Goal: Check status: Check status

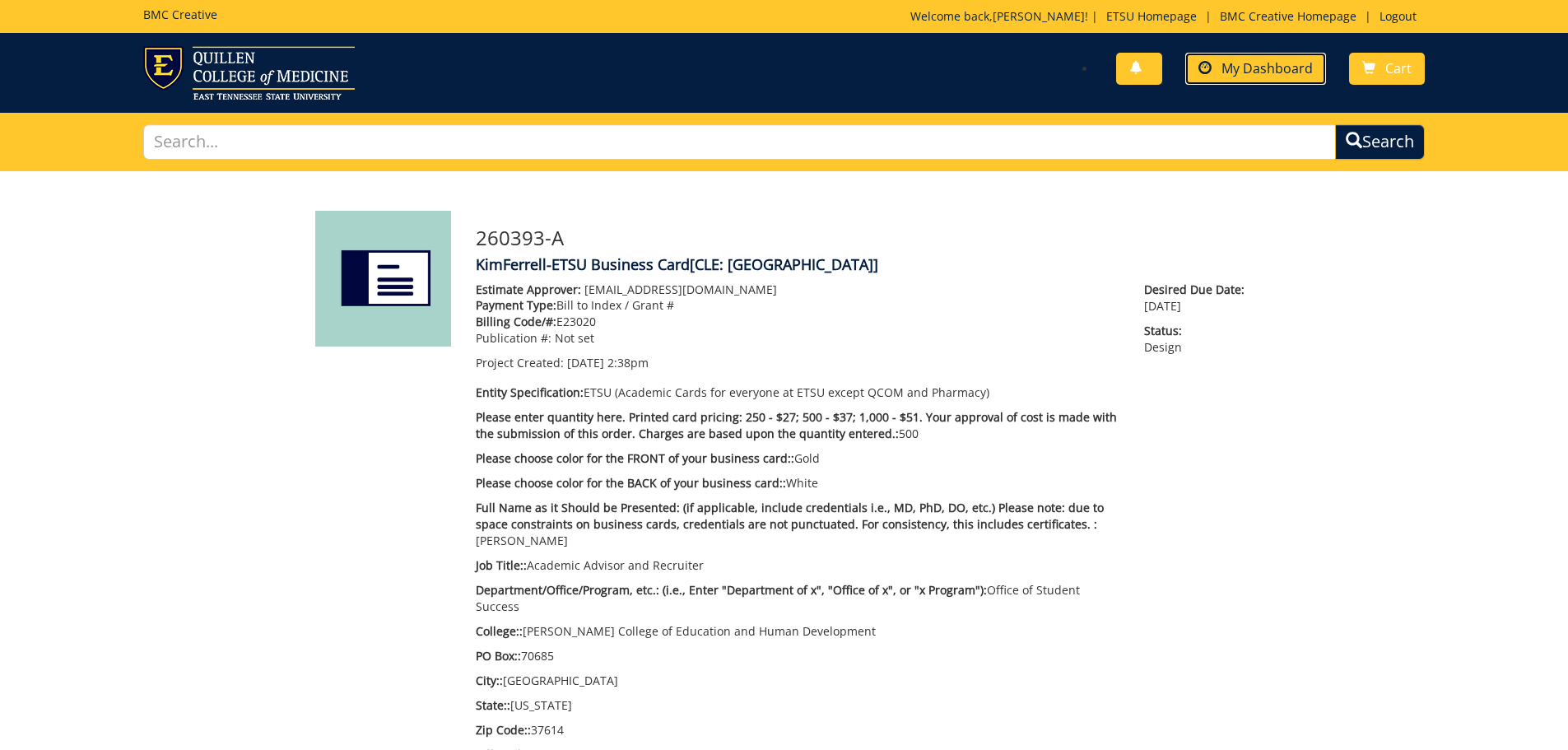
click at [1268, 59] on span "My Dashboard" at bounding box center [1267, 68] width 91 height 18
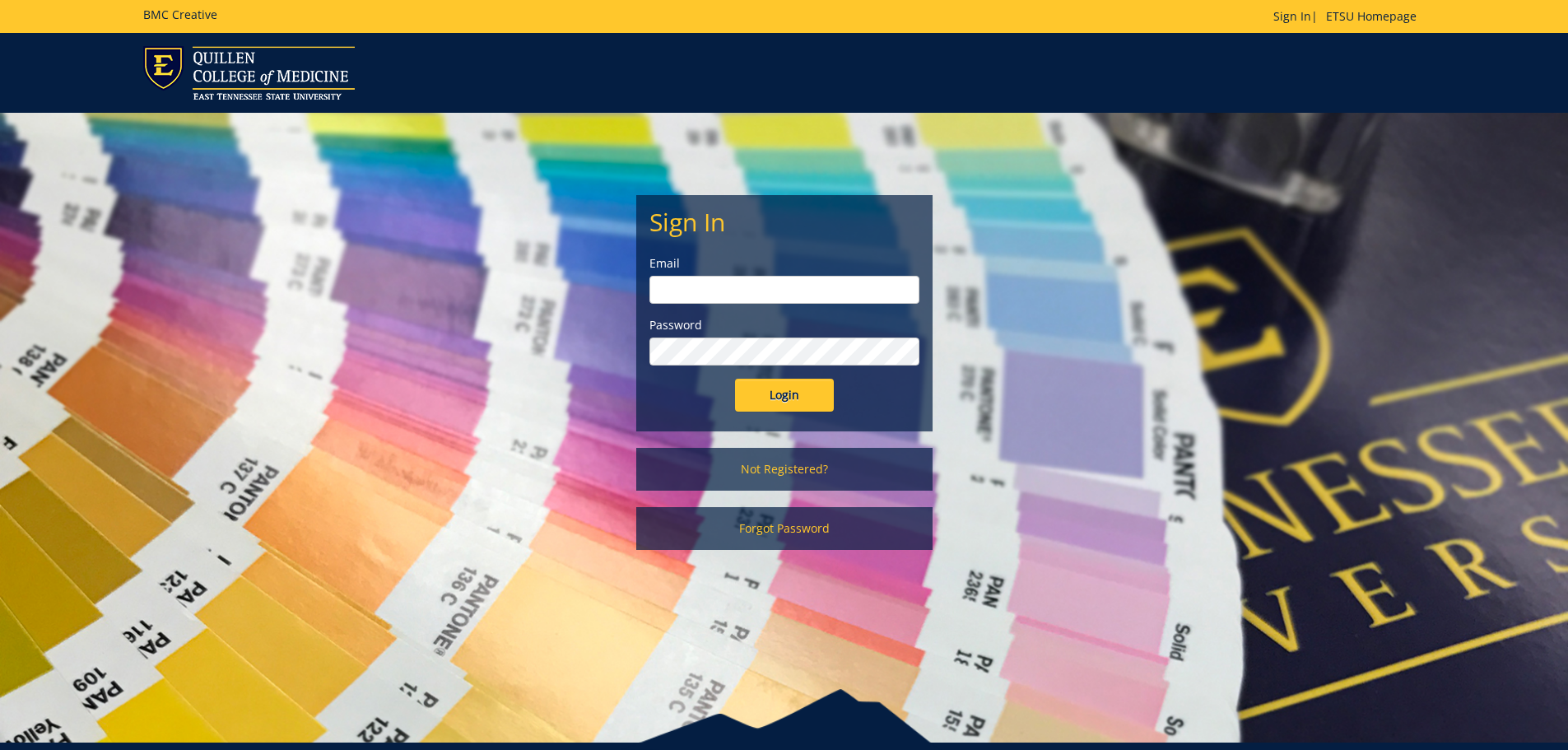
click at [835, 291] on input "email" at bounding box center [784, 289] width 270 height 28
type input "[EMAIL_ADDRESS][DOMAIN_NAME]"
click at [735, 378] on input "Login" at bounding box center [784, 395] width 99 height 33
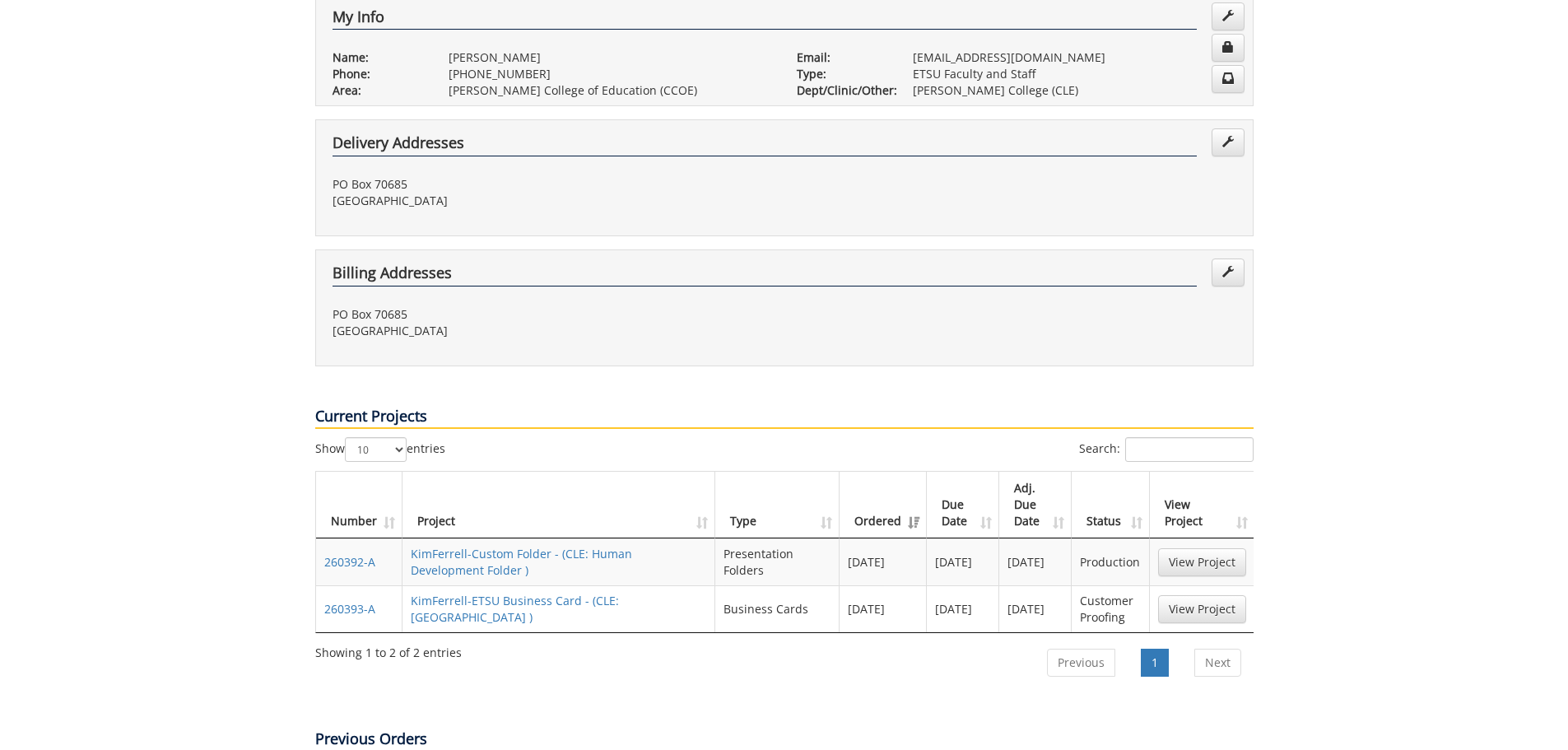
scroll to position [411, 0]
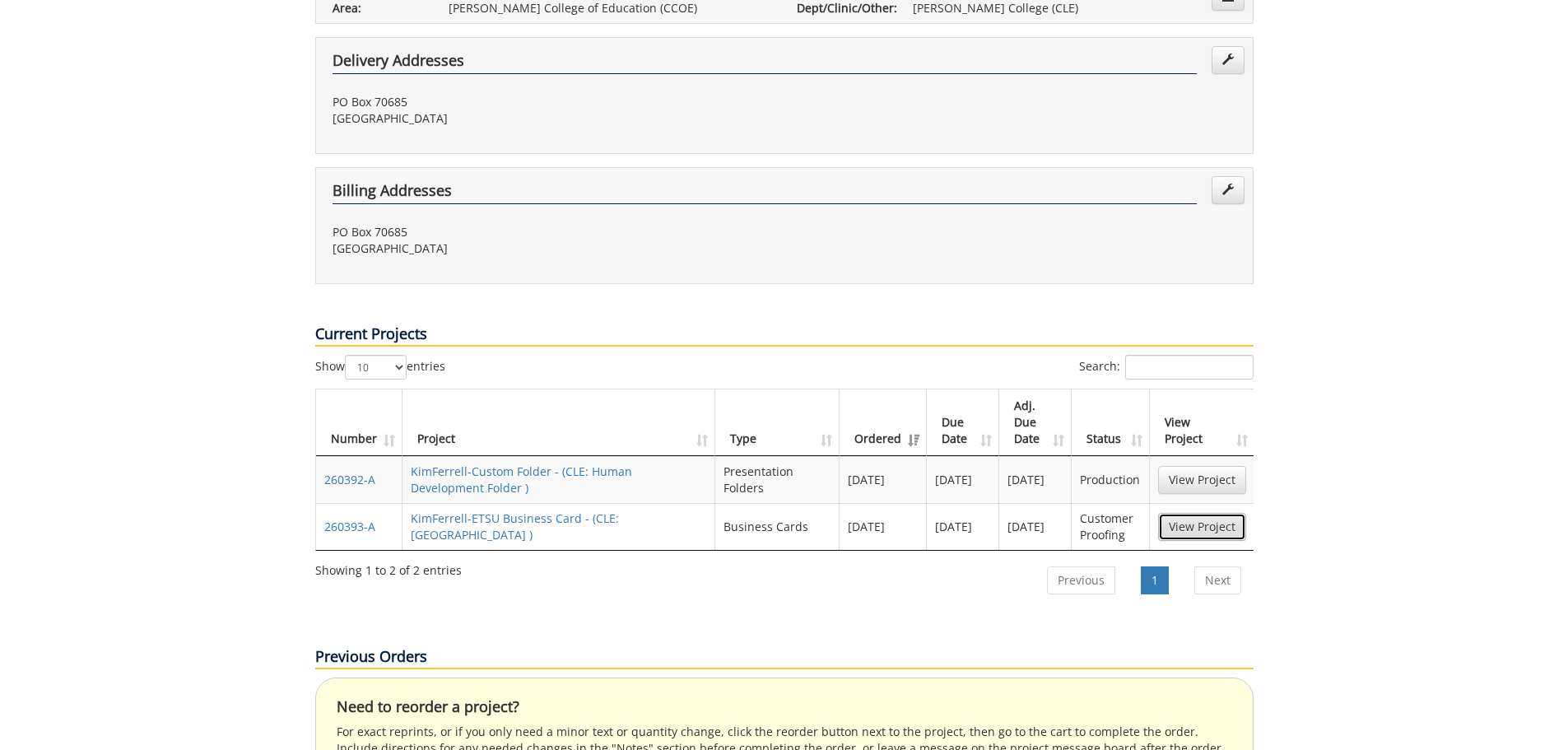
click at [1173, 513] on link "View Project" at bounding box center [1201, 527] width 88 height 28
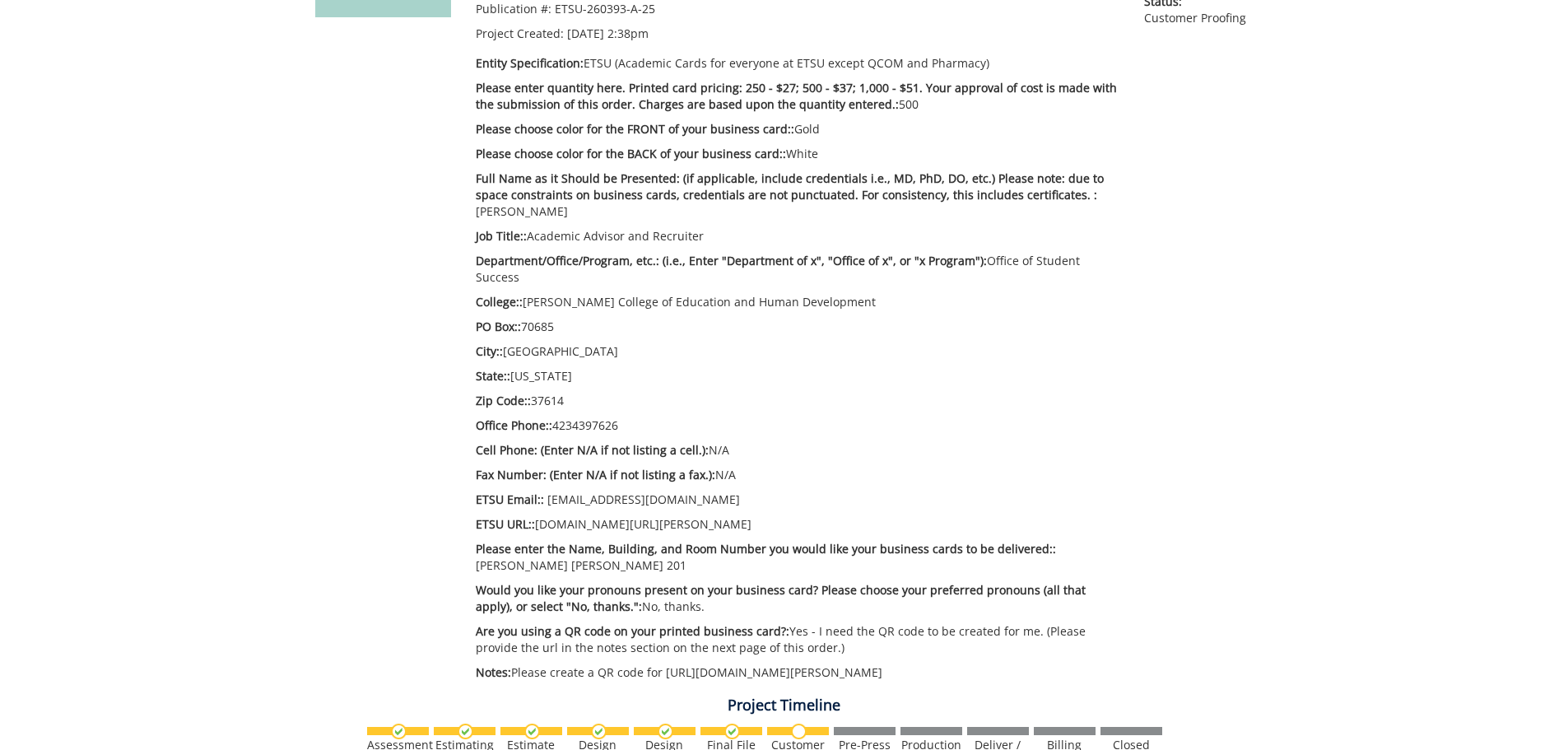
scroll to position [741, 0]
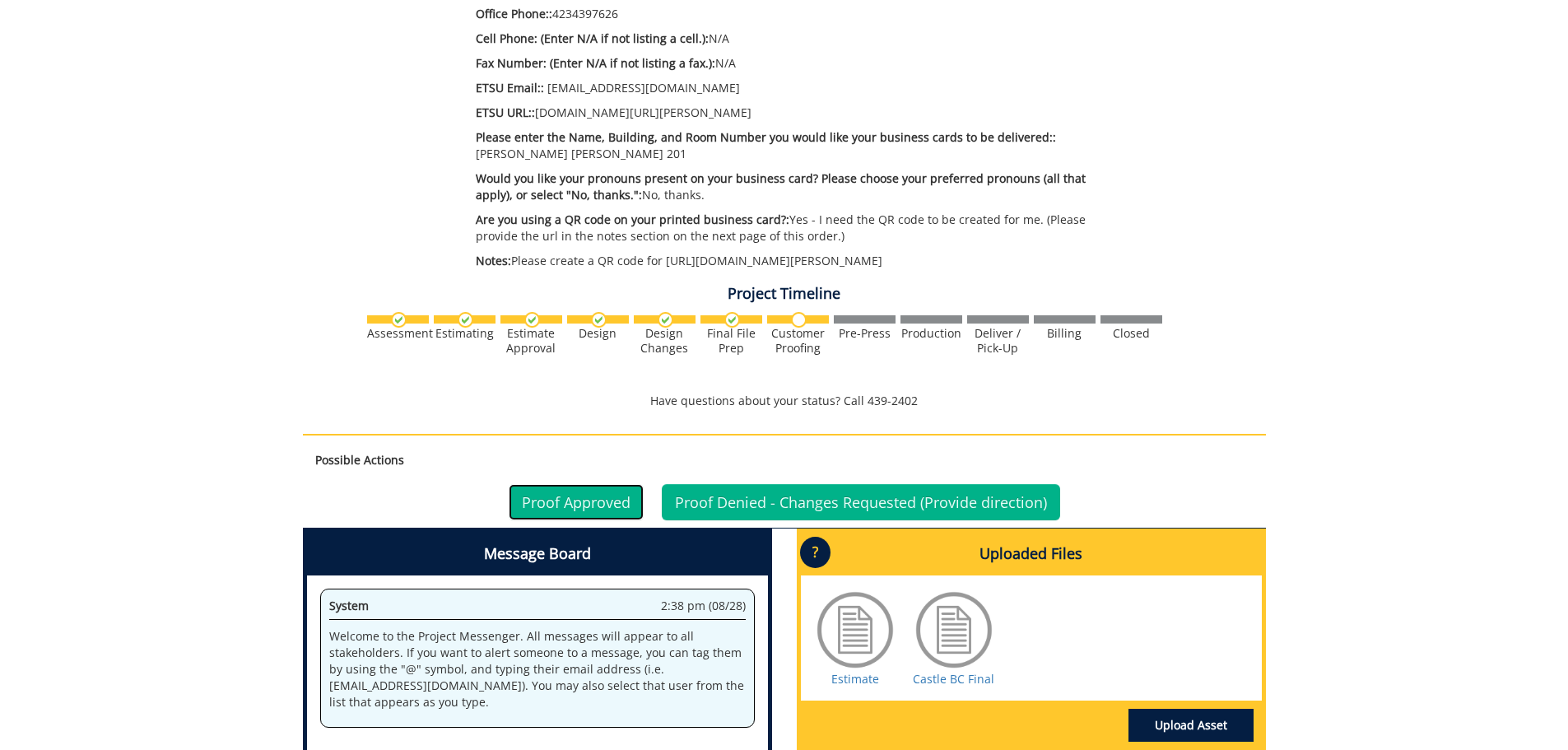
click at [580, 484] on link "Proof Approved" at bounding box center [576, 502] width 135 height 36
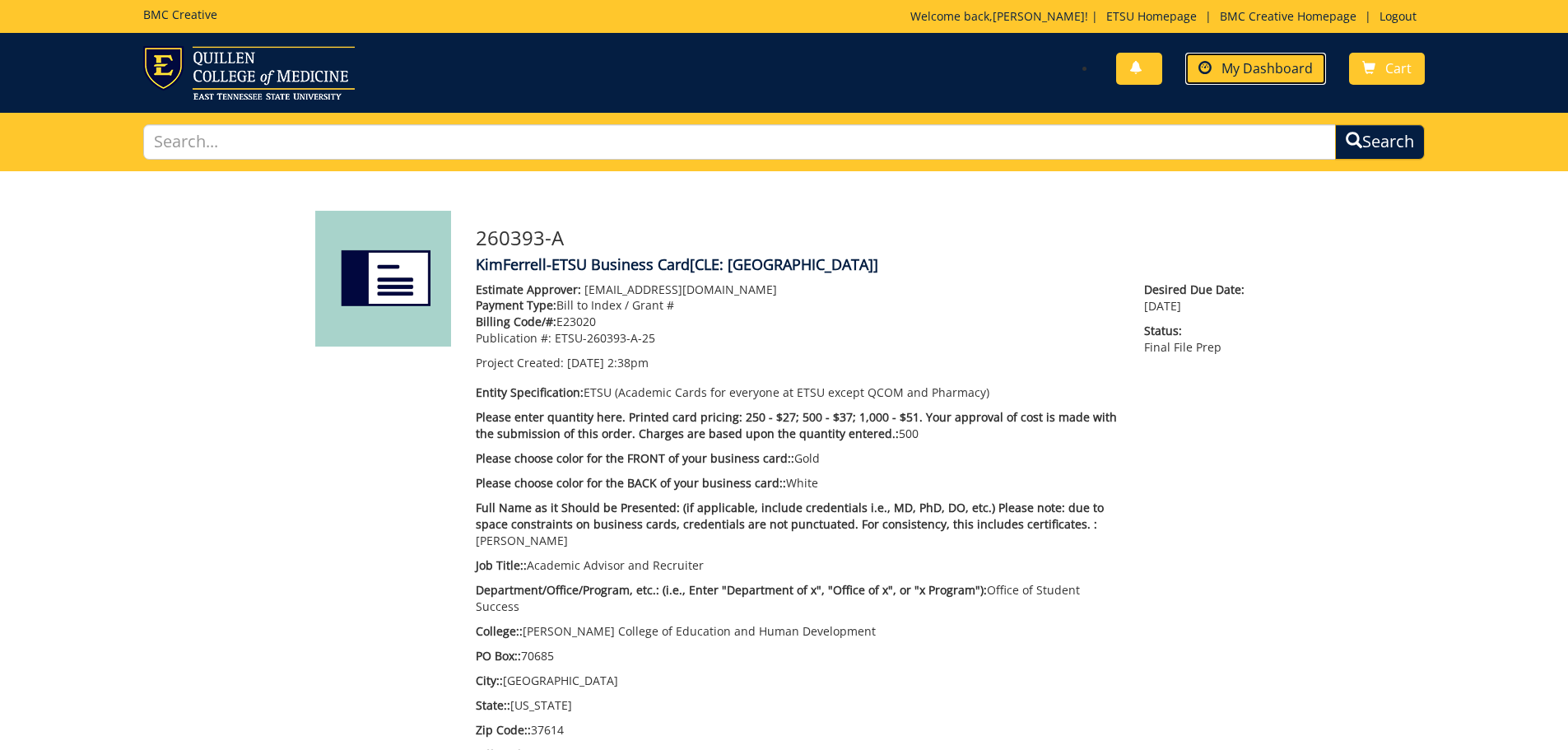
click at [1205, 66] on span at bounding box center [1205, 69] width 14 height 14
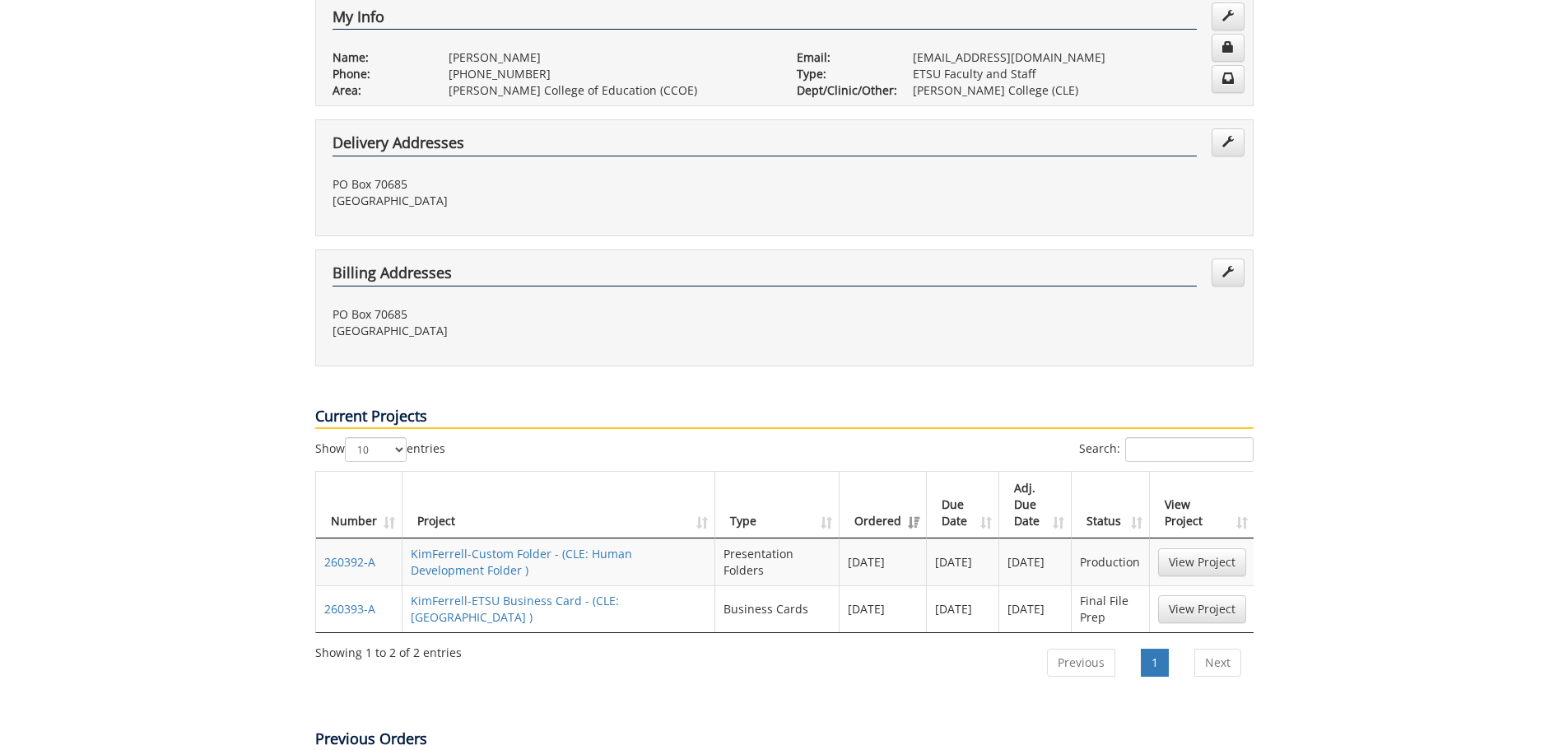
scroll to position [411, 0]
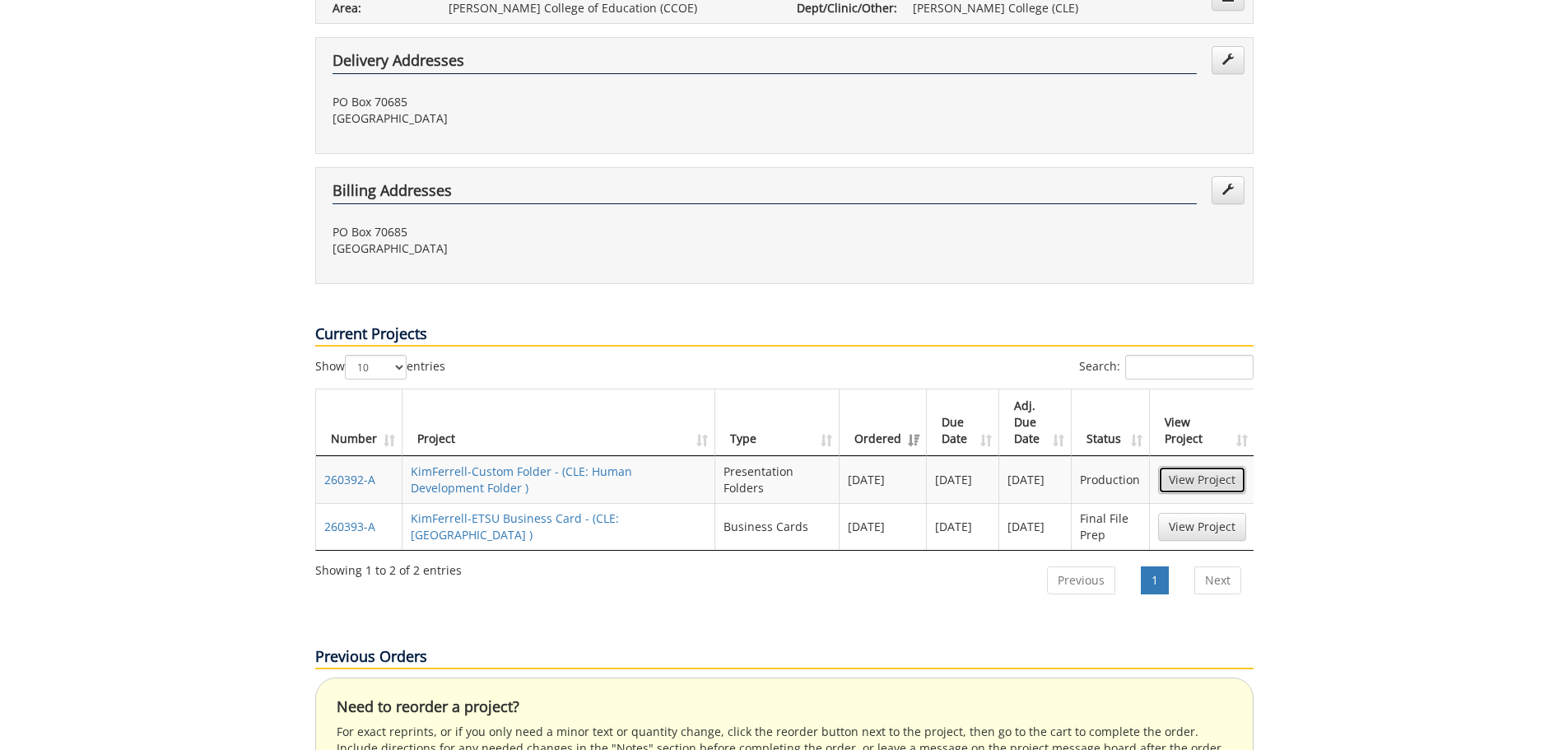
click at [1184, 466] on link "View Project" at bounding box center [1201, 479] width 88 height 28
